Goal: Find contact information: Find contact information

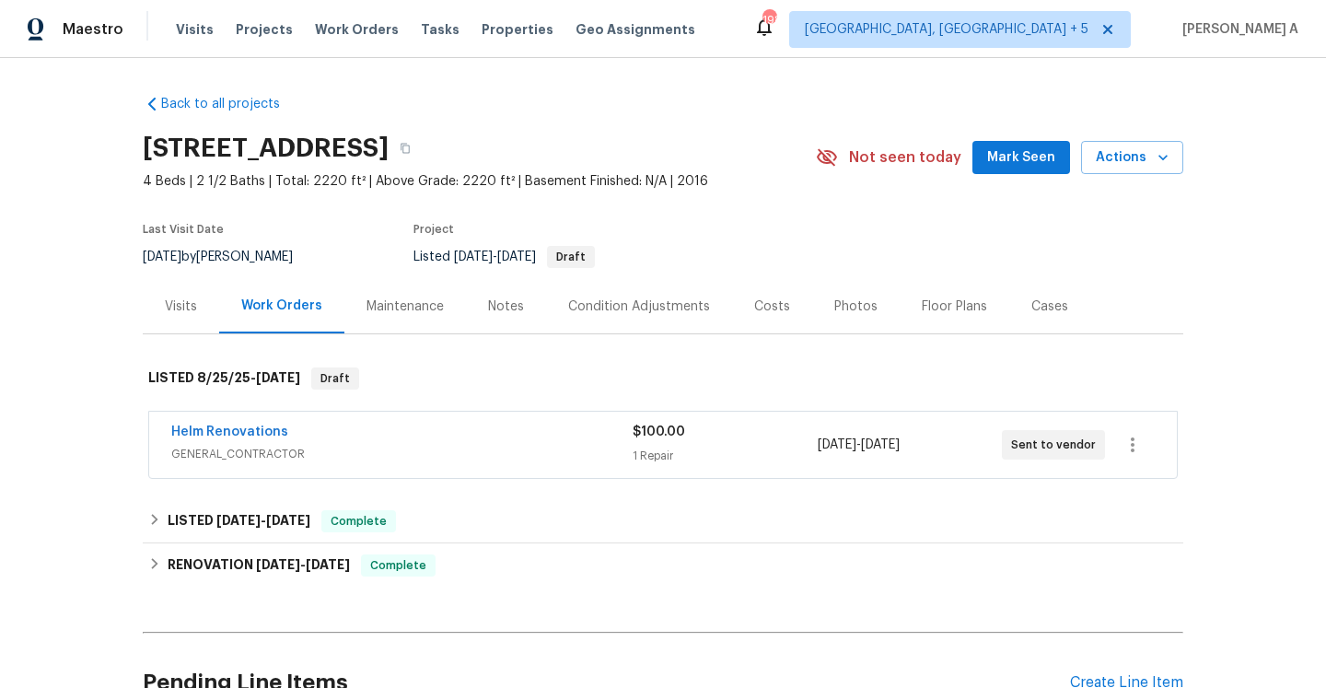
click at [417, 434] on div "Helm Renovations" at bounding box center [401, 434] width 461 height 22
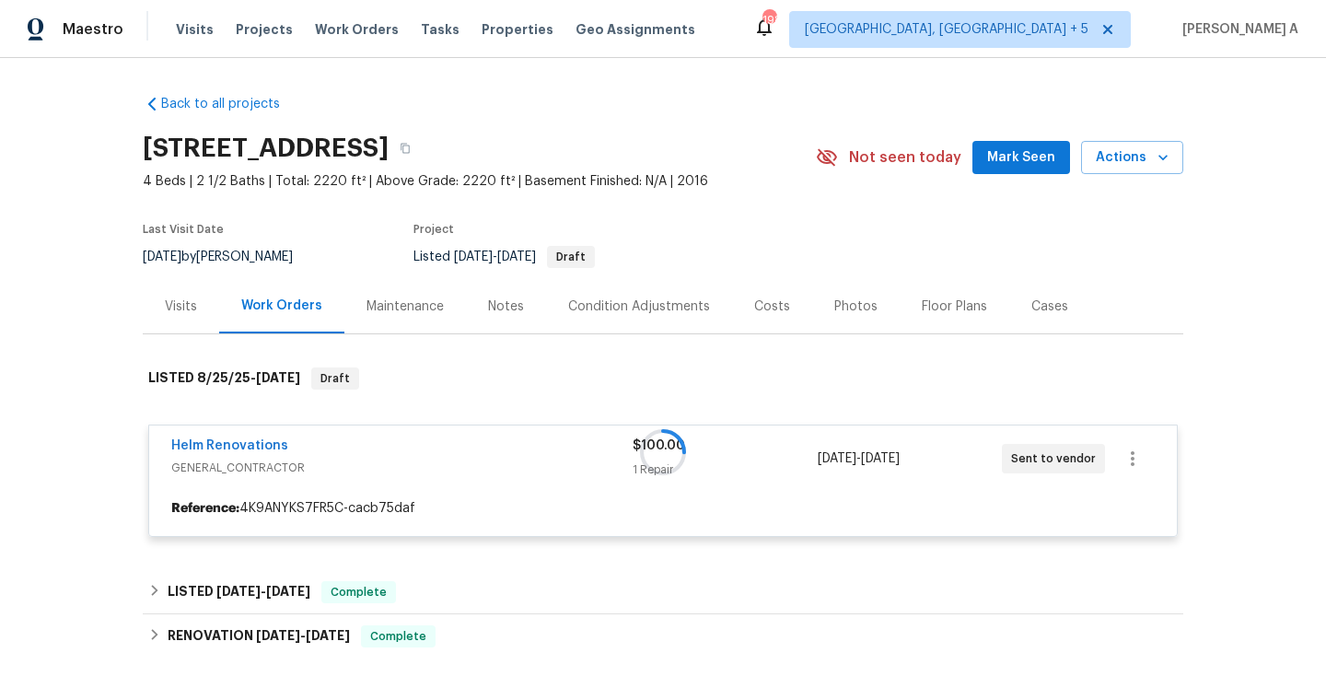
scroll to position [252, 0]
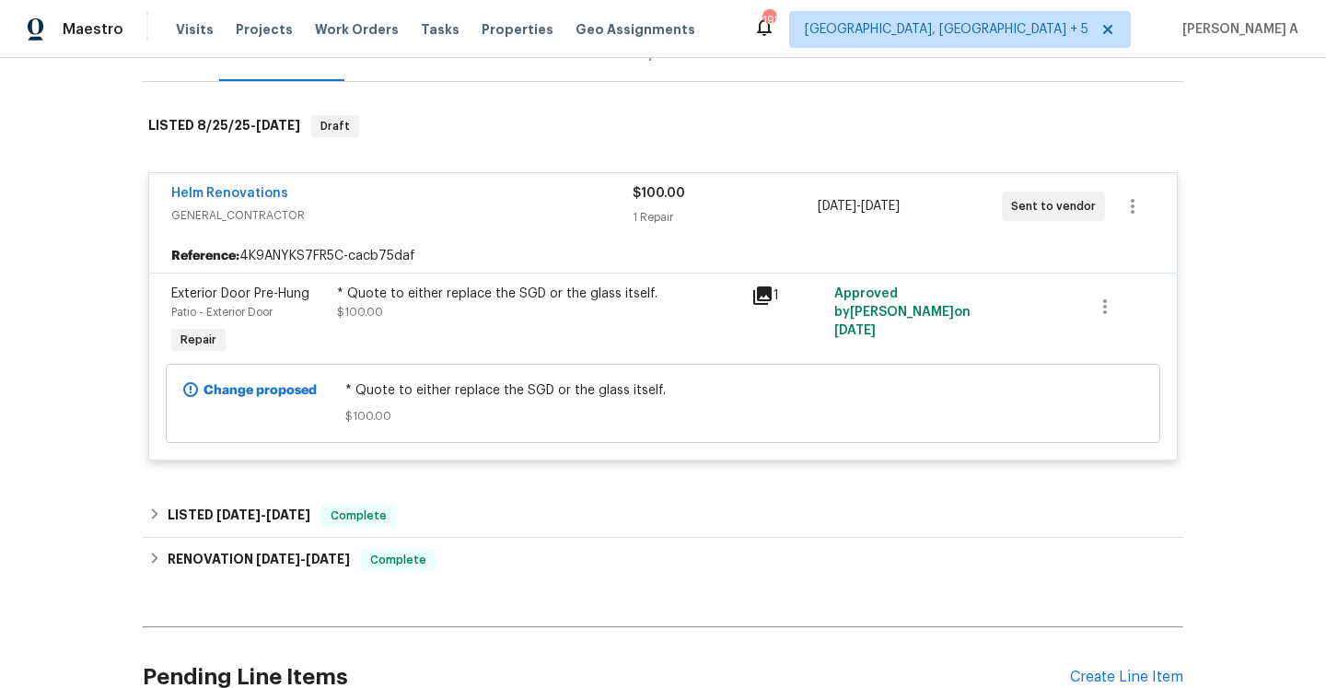
click at [556, 301] on div "* Quote to either replace the SGD or the glass itself." at bounding box center [538, 294] width 403 height 18
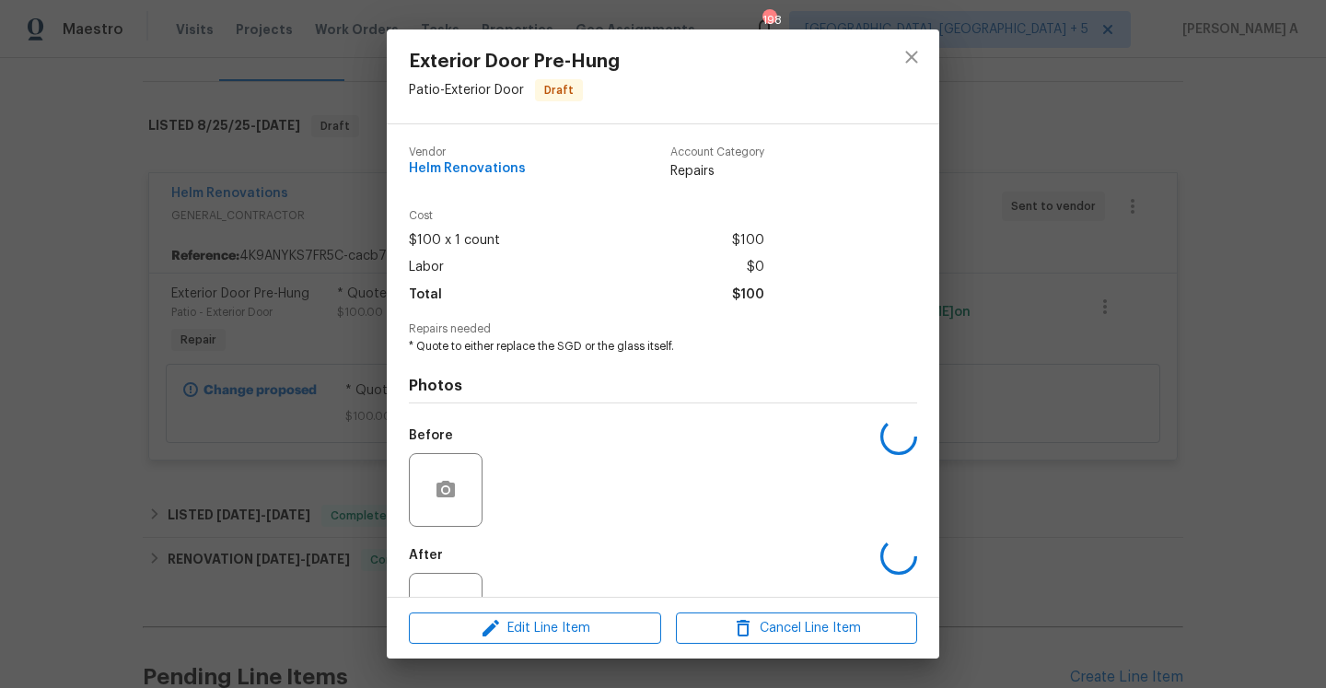
scroll to position [68, 0]
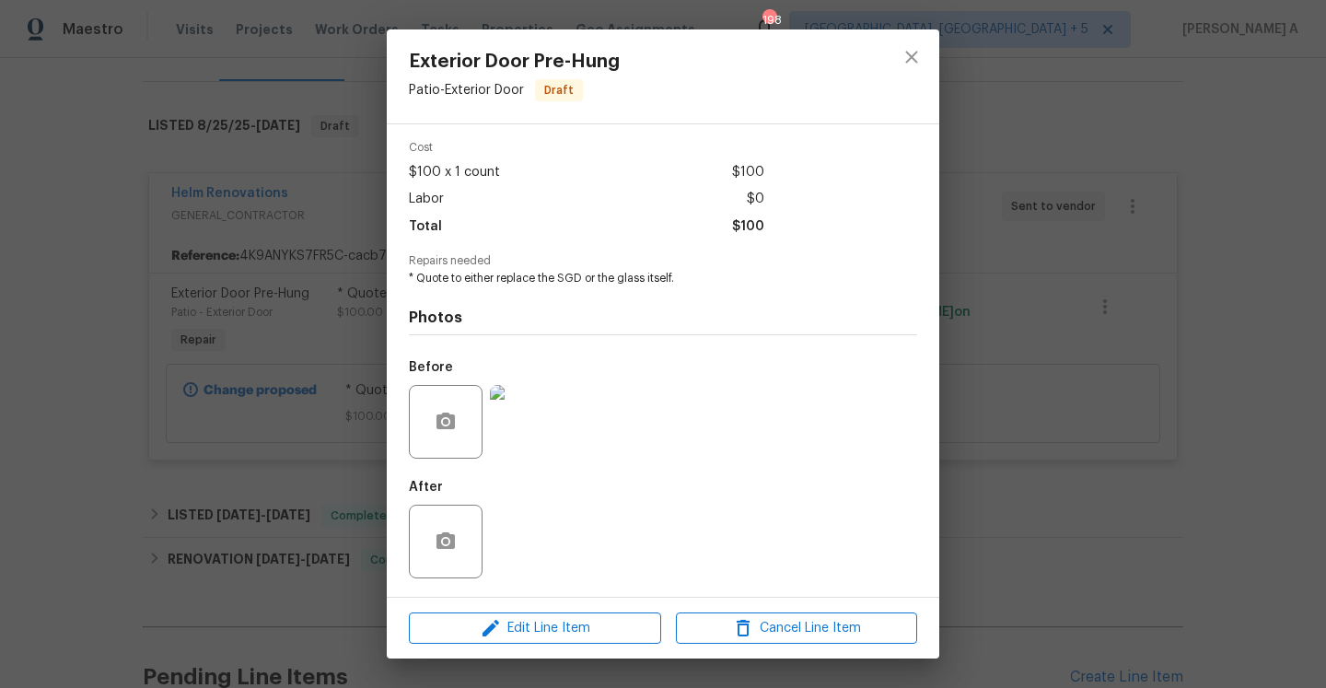
click at [536, 438] on img at bounding box center [527, 422] width 74 height 74
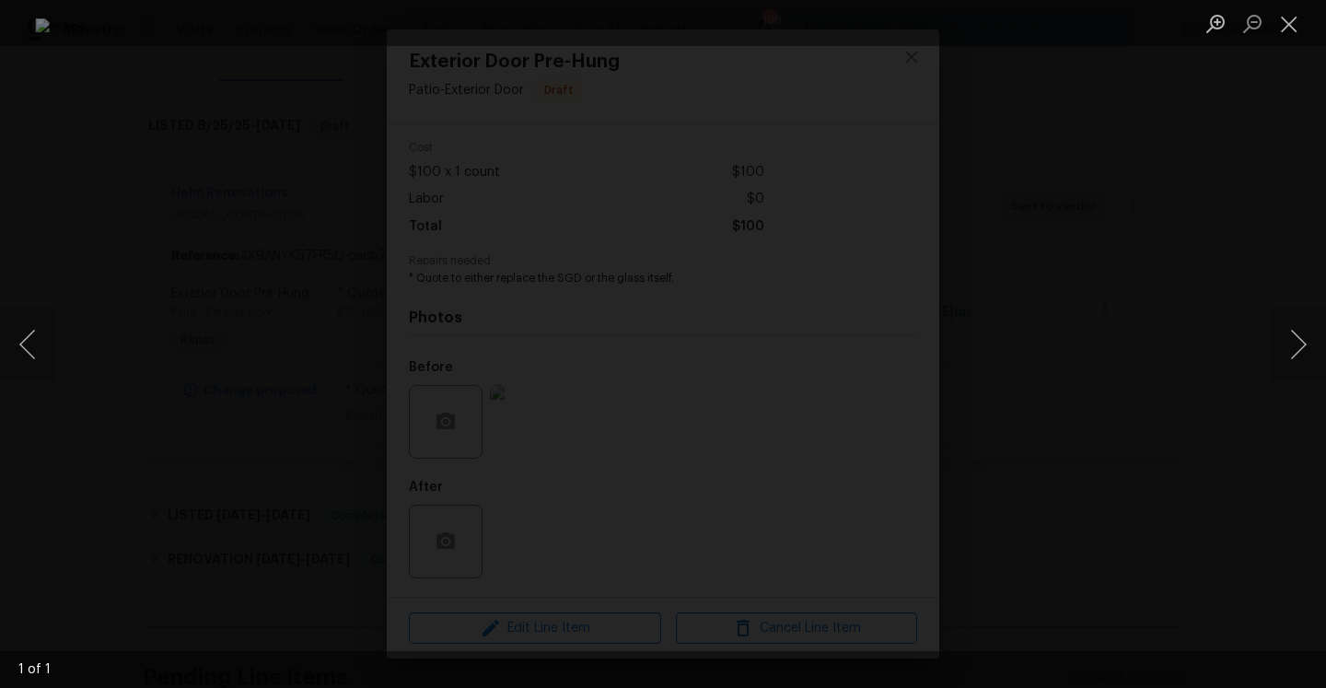
click at [1251, 233] on div "Lightbox" at bounding box center [663, 344] width 1326 height 688
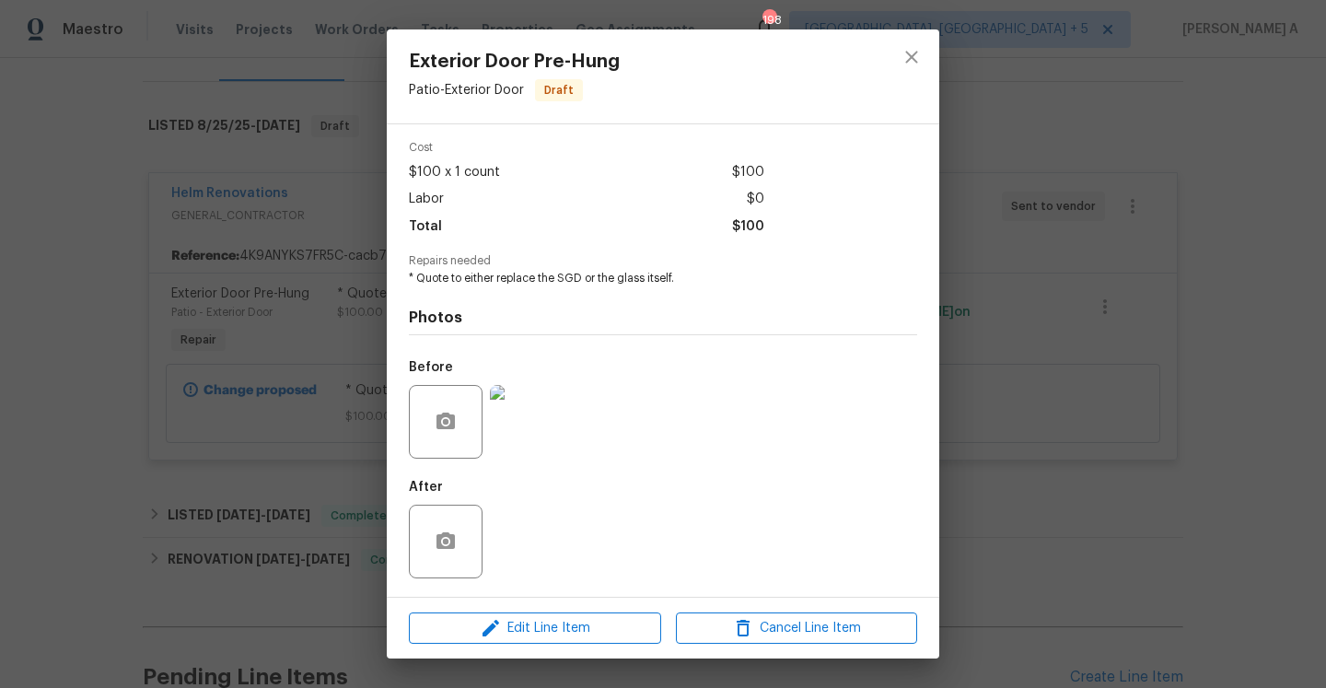
click at [1242, 234] on div "Exterior Door Pre-Hung Patio - Exterior Door Draft Vendor Helm Renovations Acco…" at bounding box center [663, 344] width 1326 height 688
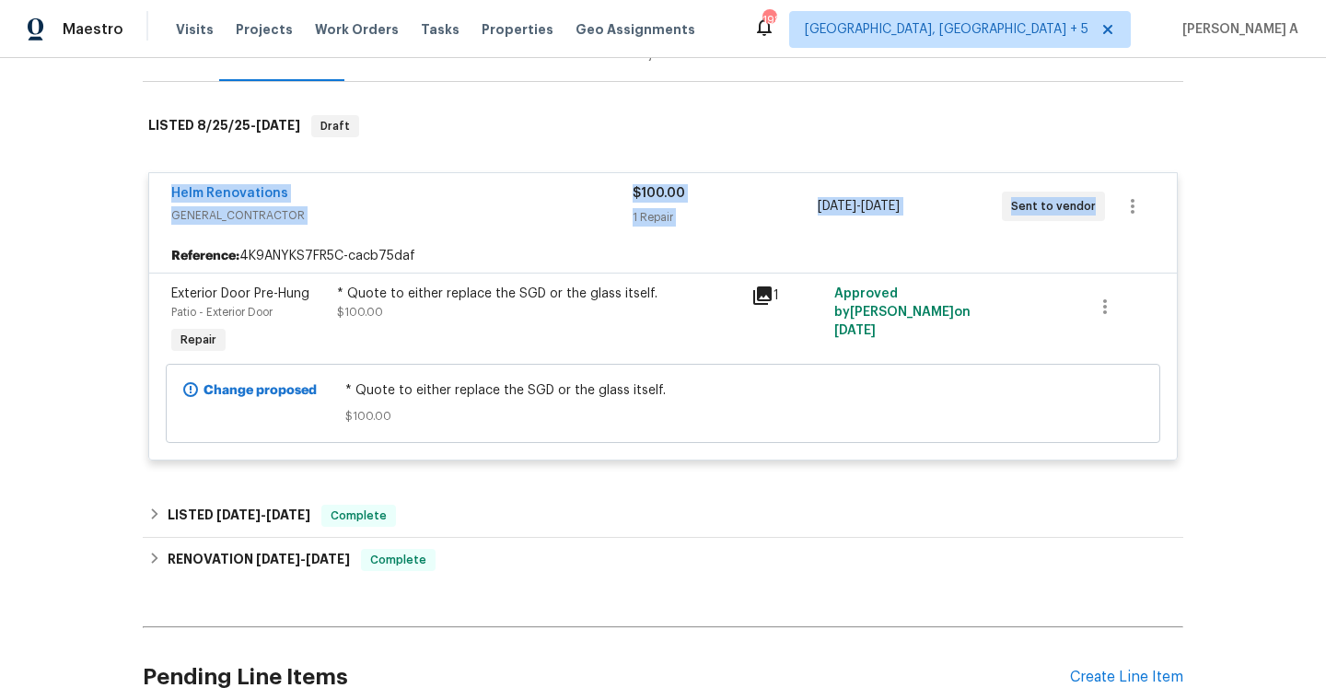
drag, startPoint x: 169, startPoint y: 197, endPoint x: 1091, endPoint y: 207, distance: 922.1
click at [1091, 207] on div "Helm Renovations GENERAL_CONTRACTOR $100.00 1 Repair 8/25/2025 - 8/28/2025 Sent…" at bounding box center [663, 206] width 1028 height 66
copy div "Helm Renovations GENERAL_CONTRACTOR $100.00 1 Repair 8/25/2025 - 8/28/2025 Sent…"
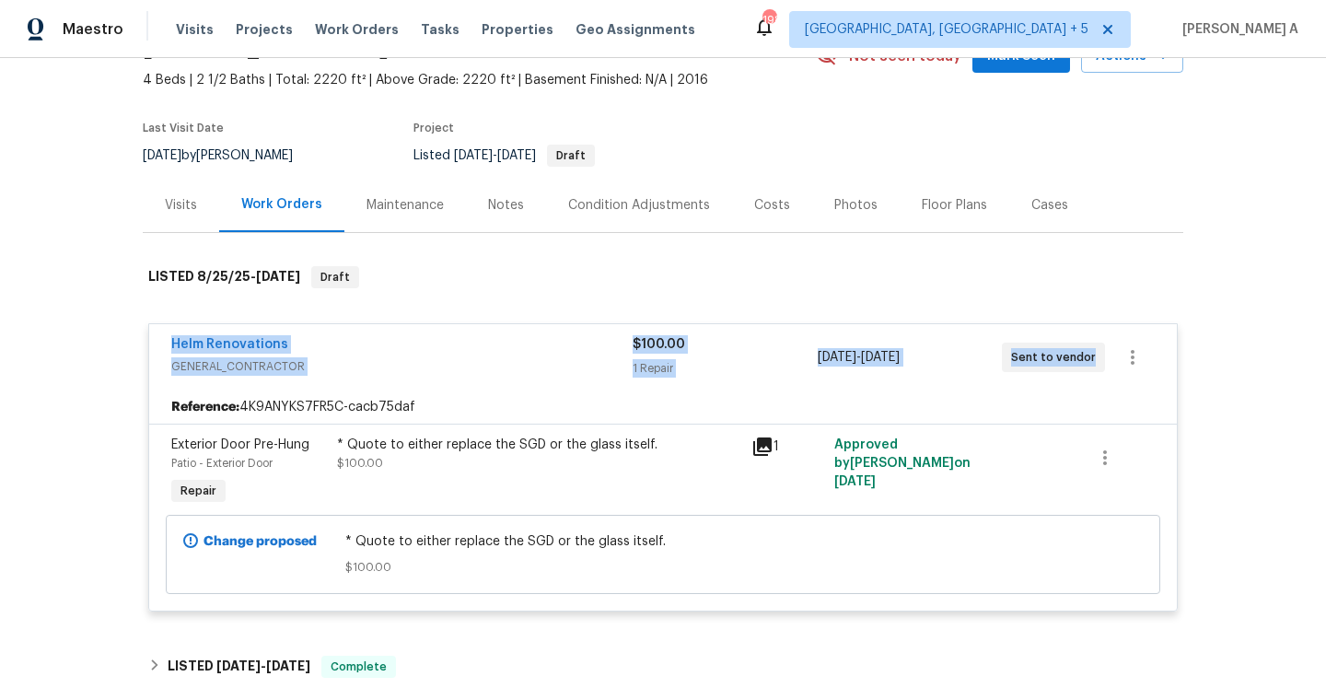
scroll to position [75, 0]
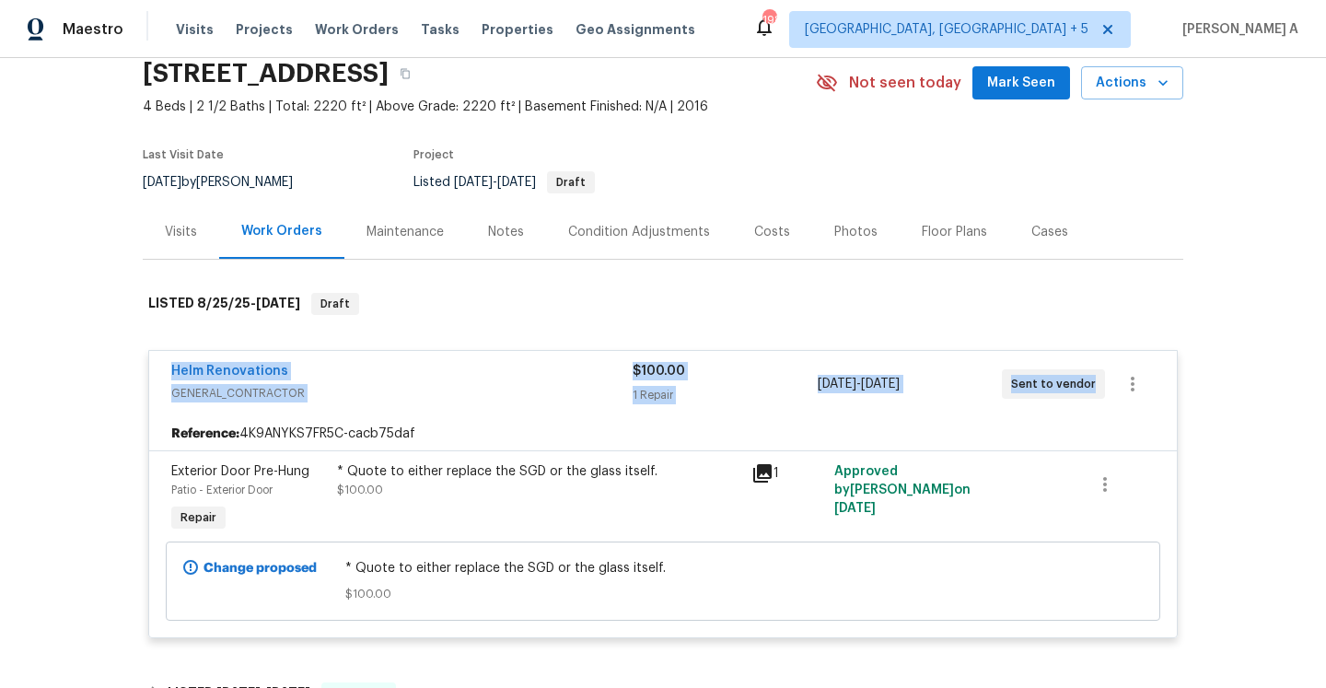
copy div "Helm Renovations GENERAL_CONTRACTOR $100.00 1 Repair 8/25/2025 - 8/28/2025 Sent…"
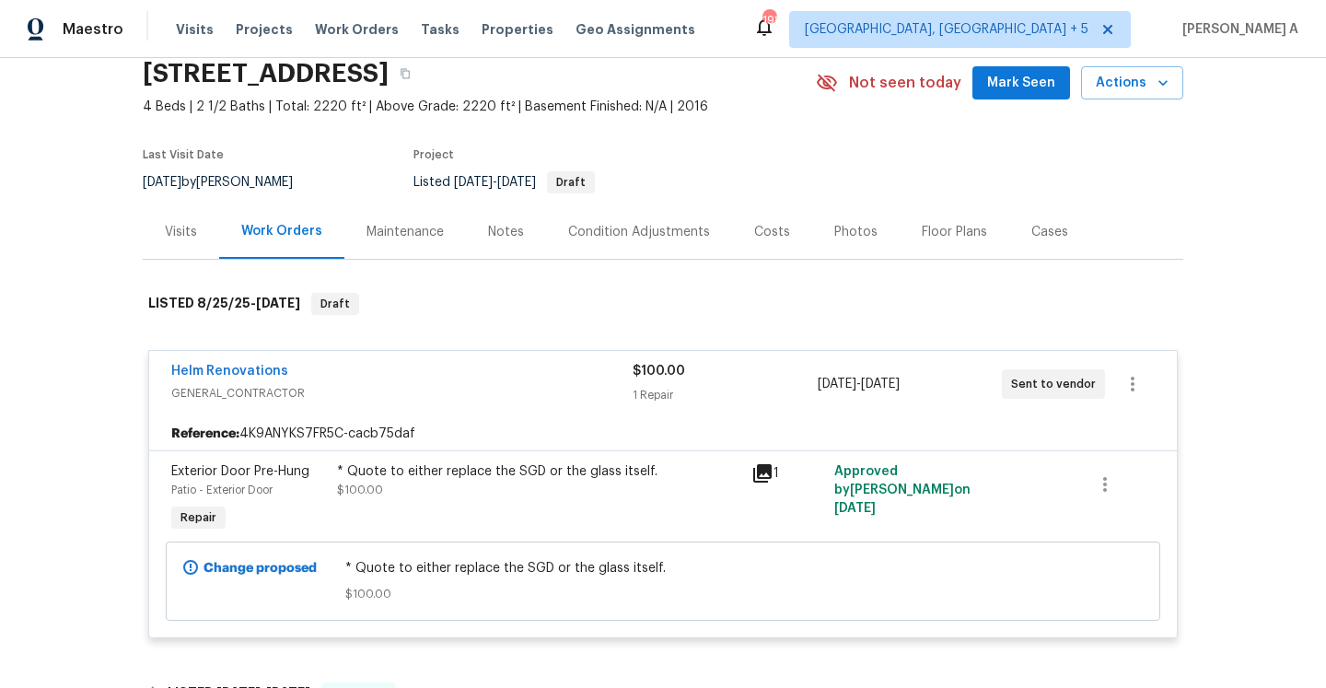
drag, startPoint x: 104, startPoint y: 344, endPoint x: 146, endPoint y: 347, distance: 41.5
click at [104, 344] on div "Back to all projects 154 Copper Bluff Rd, Lexington, SC 29073 4 Beds | 2 1/2 Ba…" at bounding box center [663, 373] width 1326 height 630
drag, startPoint x: 307, startPoint y: 375, endPoint x: 169, endPoint y: 372, distance: 138.2
click at [169, 372] on div "Helm Renovations GENERAL_CONTRACTOR $100.00 1 Repair 8/25/2025 - 8/28/2025 Sent…" at bounding box center [663, 384] width 1028 height 66
copy link "Helm Renovations"
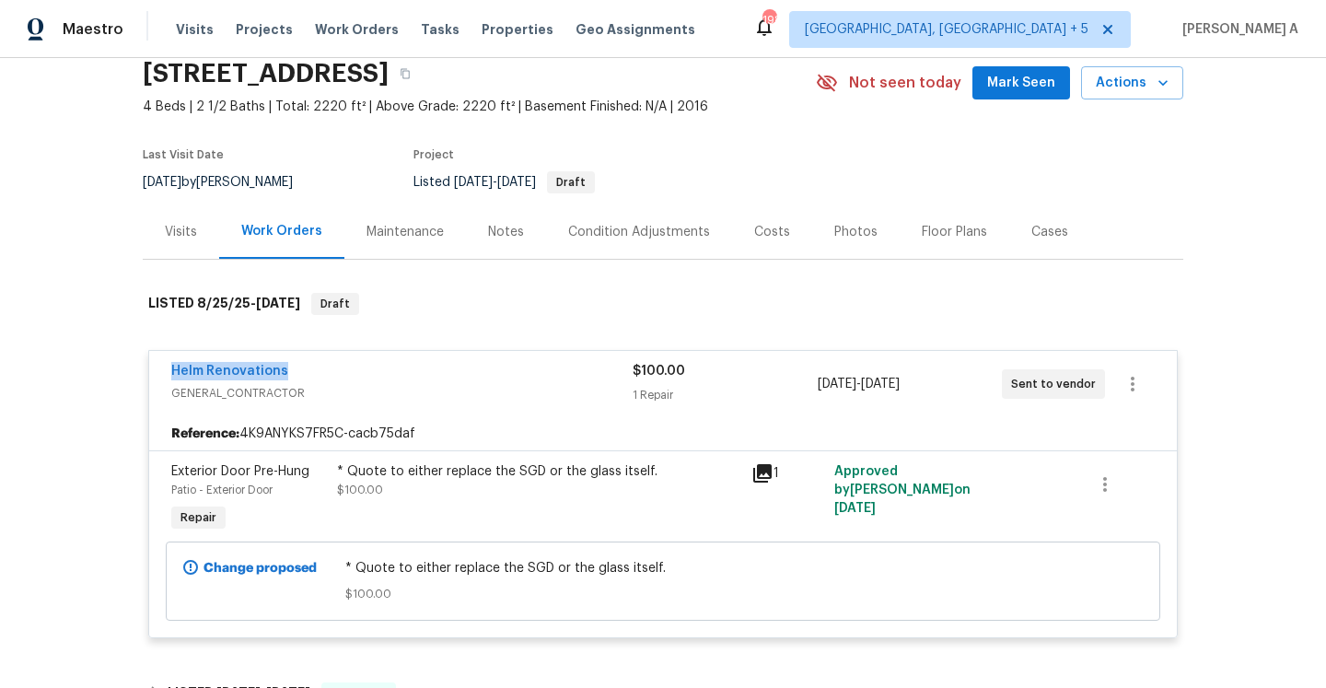
copy link "Helm Renovations"
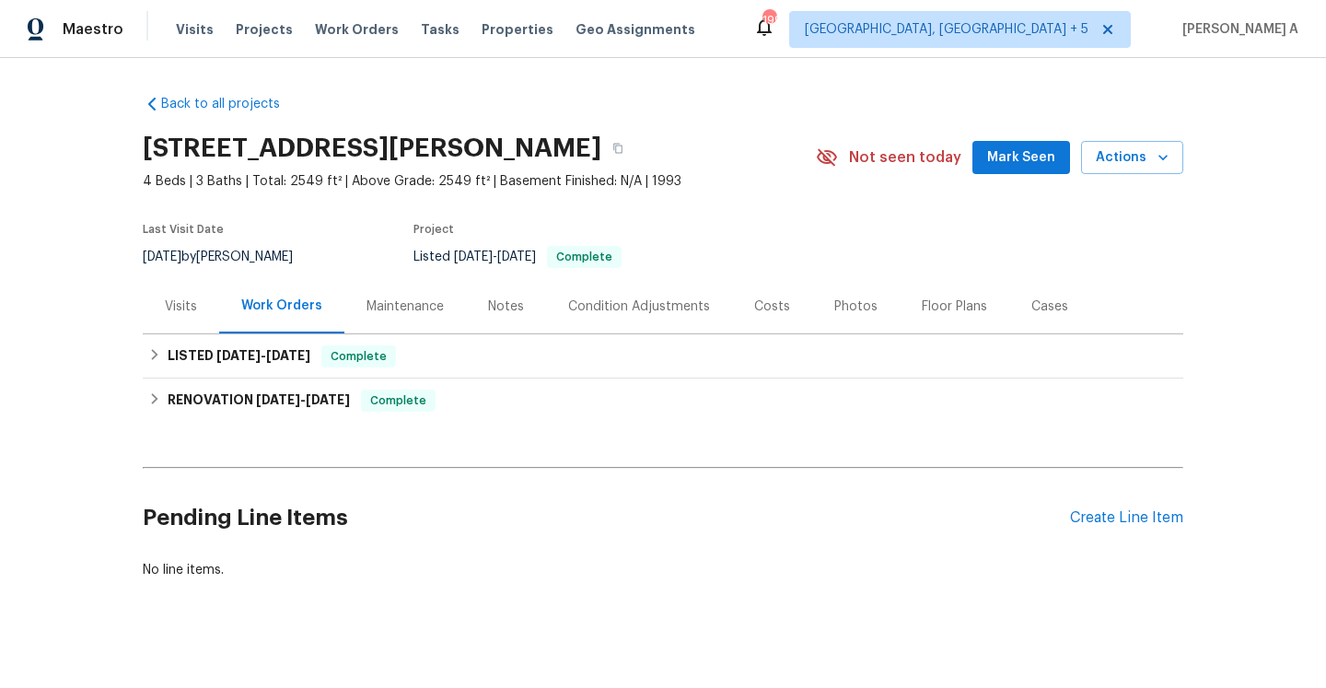
click at [189, 312] on div "Visits" at bounding box center [181, 307] width 32 height 18
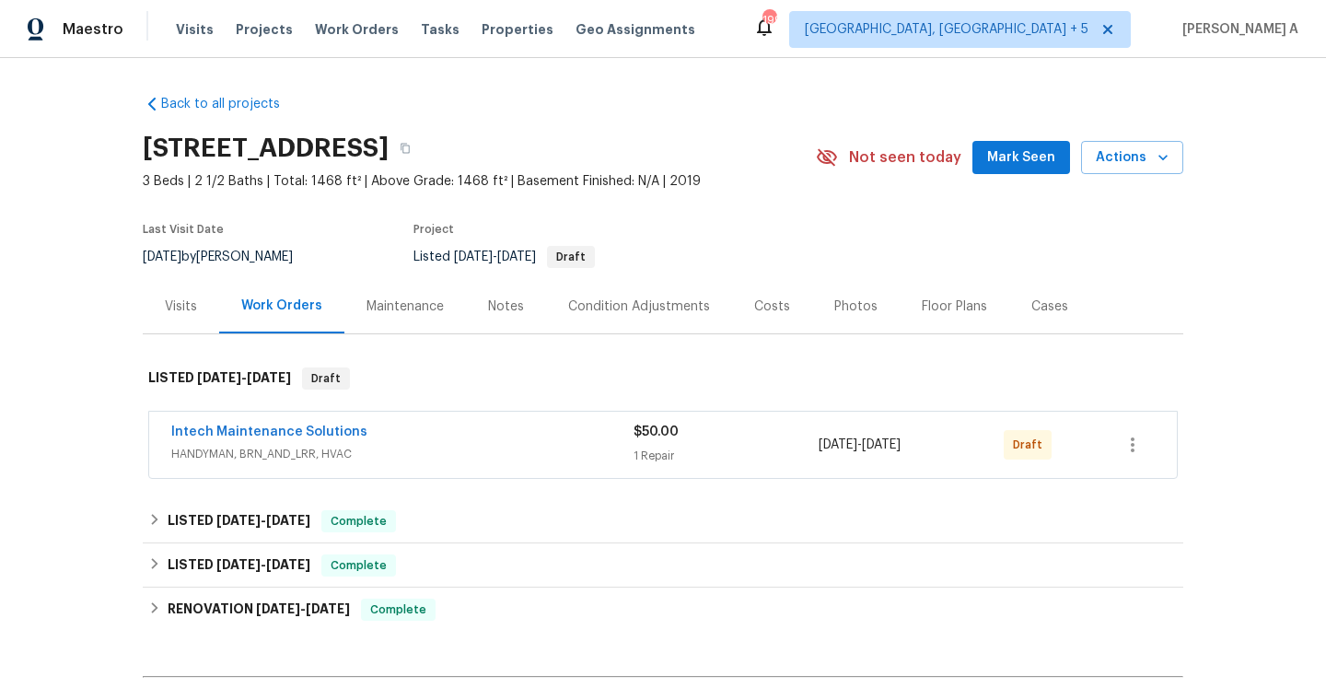
click at [405, 450] on span "HANDYMAN, BRN_AND_LRR, HVAC" at bounding box center [402, 454] width 462 height 18
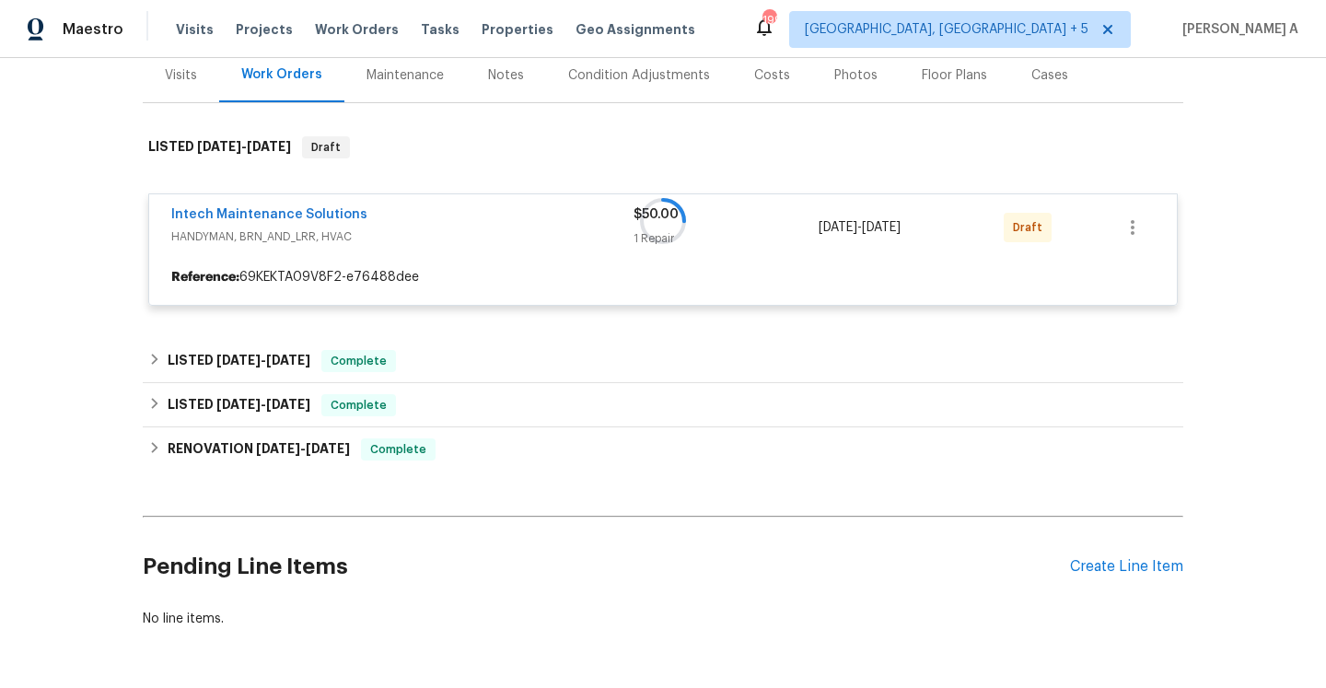
scroll to position [282, 0]
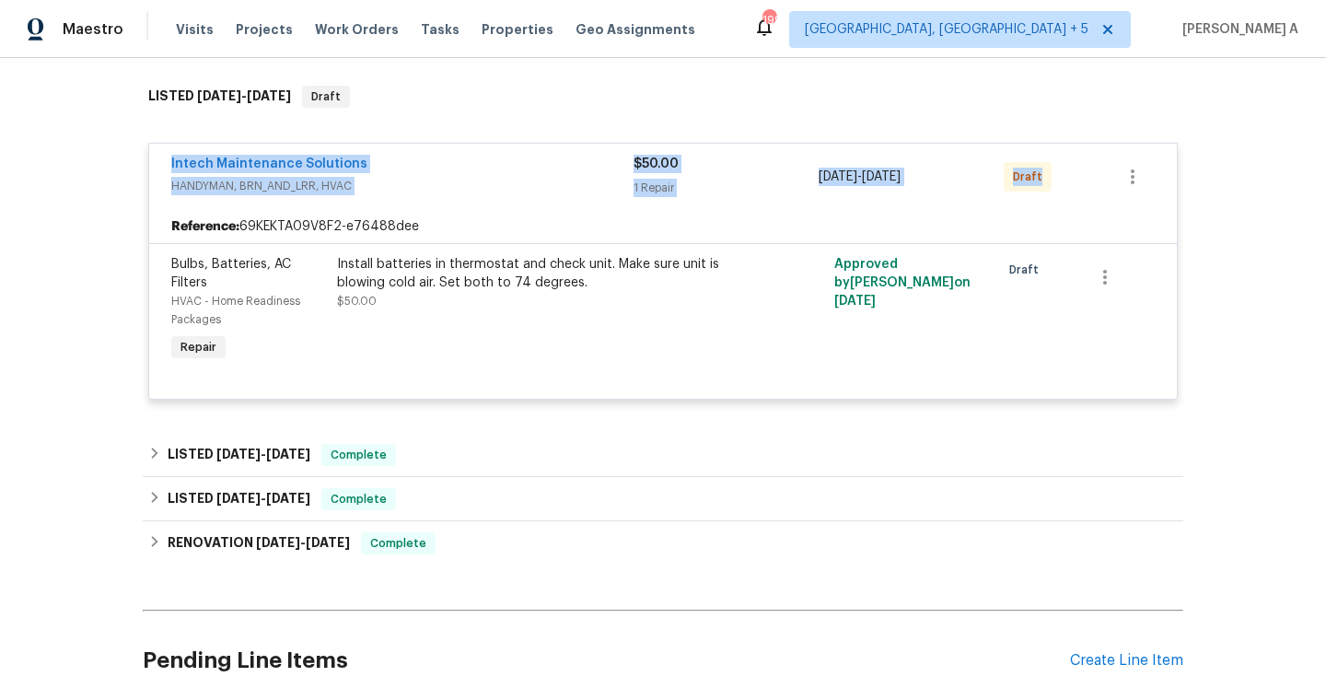
drag, startPoint x: 158, startPoint y: 168, endPoint x: 1044, endPoint y: 175, distance: 885.2
click at [1044, 175] on div "Intech Maintenance Solutions HANDYMAN, BRN_AND_LRR, HVAC $50.00 1 Repair 8/15/2…" at bounding box center [663, 177] width 1028 height 66
copy div "Intech Maintenance Solutions HANDYMAN, BRN_AND_LRR, HVAC $50.00 1 Repair 8/15/2…"
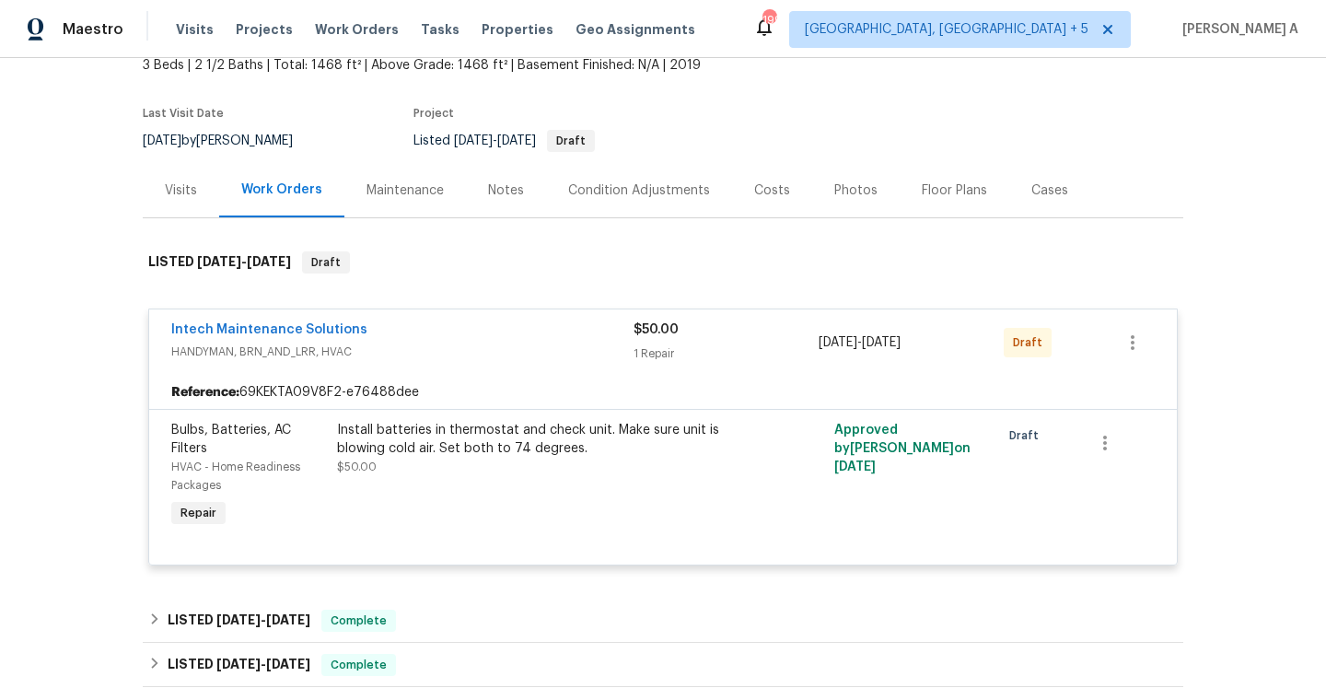
click at [188, 192] on div "Visits" at bounding box center [181, 190] width 32 height 18
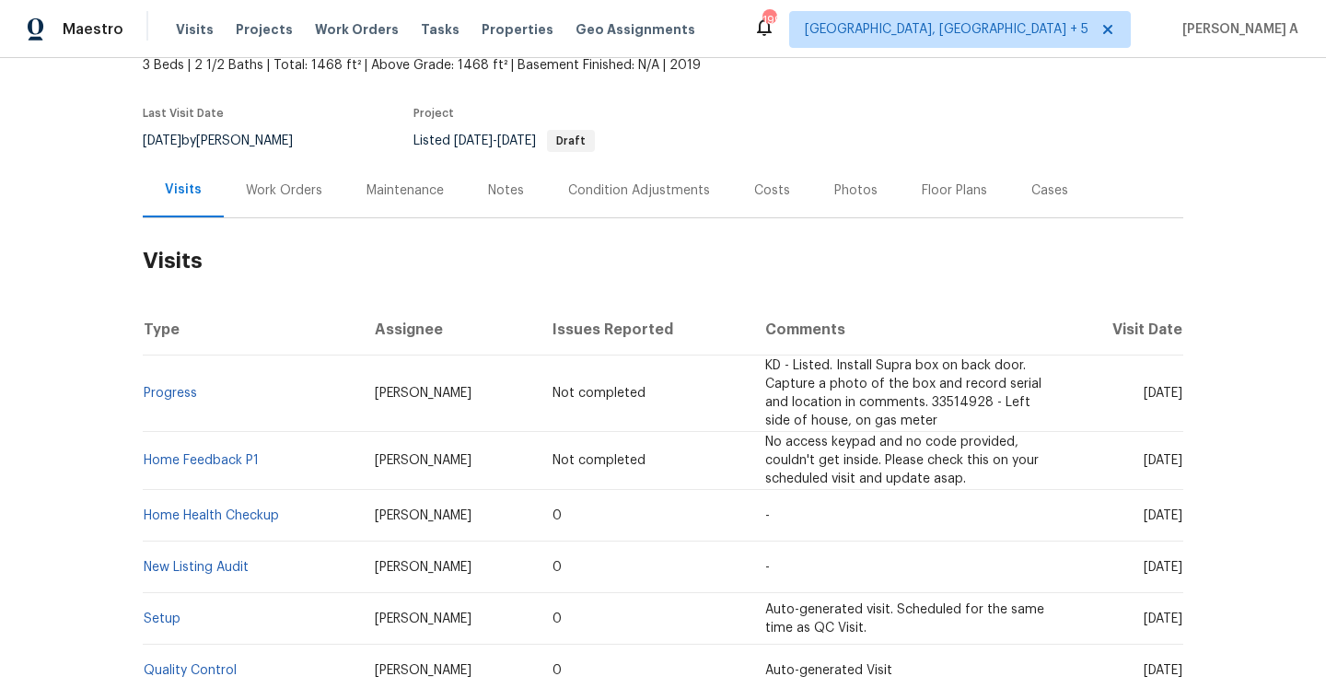
click at [375, 398] on span "Kati Dunn" at bounding box center [423, 393] width 97 height 13
copy span "Kati Dunn"
